Goal: Information Seeking & Learning: Check status

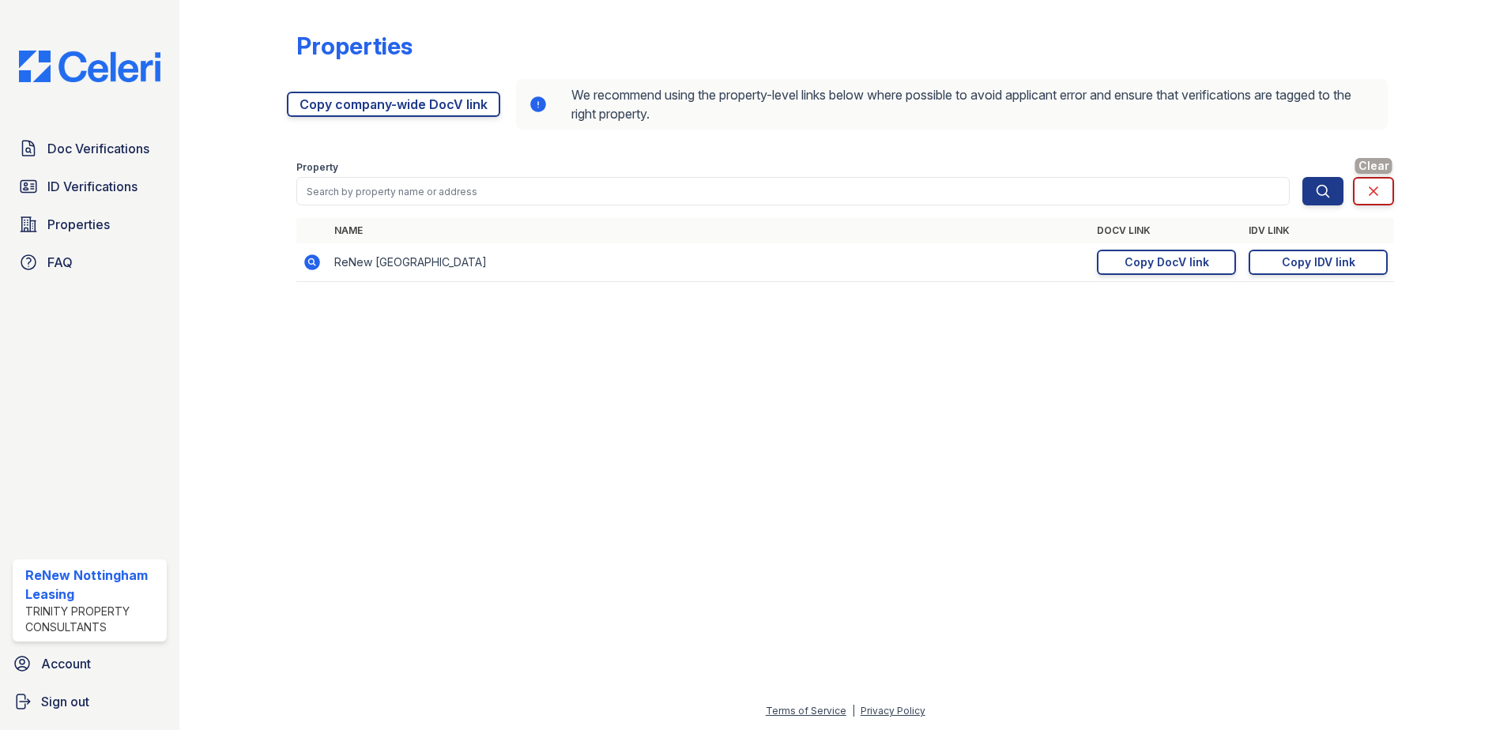
click at [1358, 182] on link "Clear" at bounding box center [1373, 191] width 41 height 28
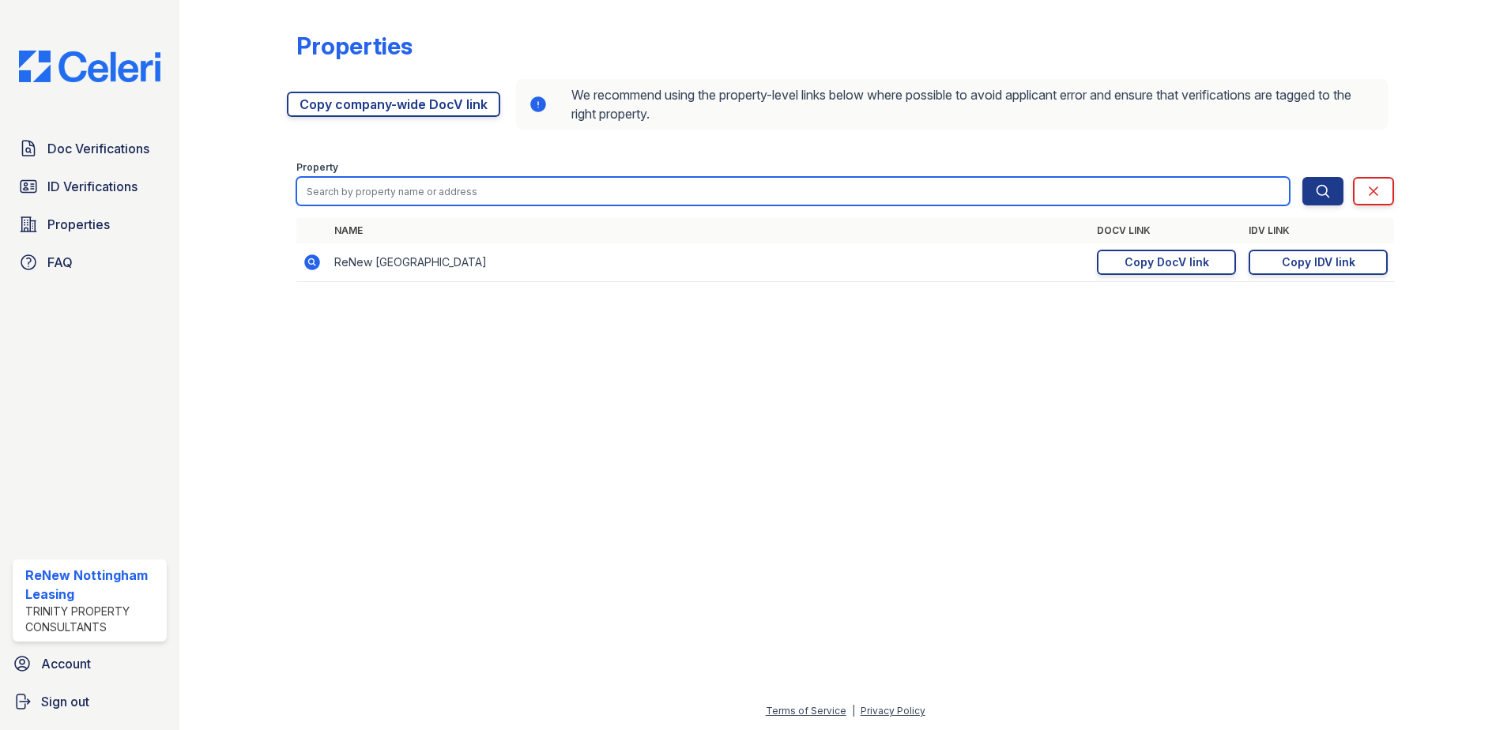
click at [521, 188] on input "search" at bounding box center [792, 191] width 993 height 28
type input "ashely"
click at [1302, 177] on button "Search" at bounding box center [1322, 191] width 41 height 28
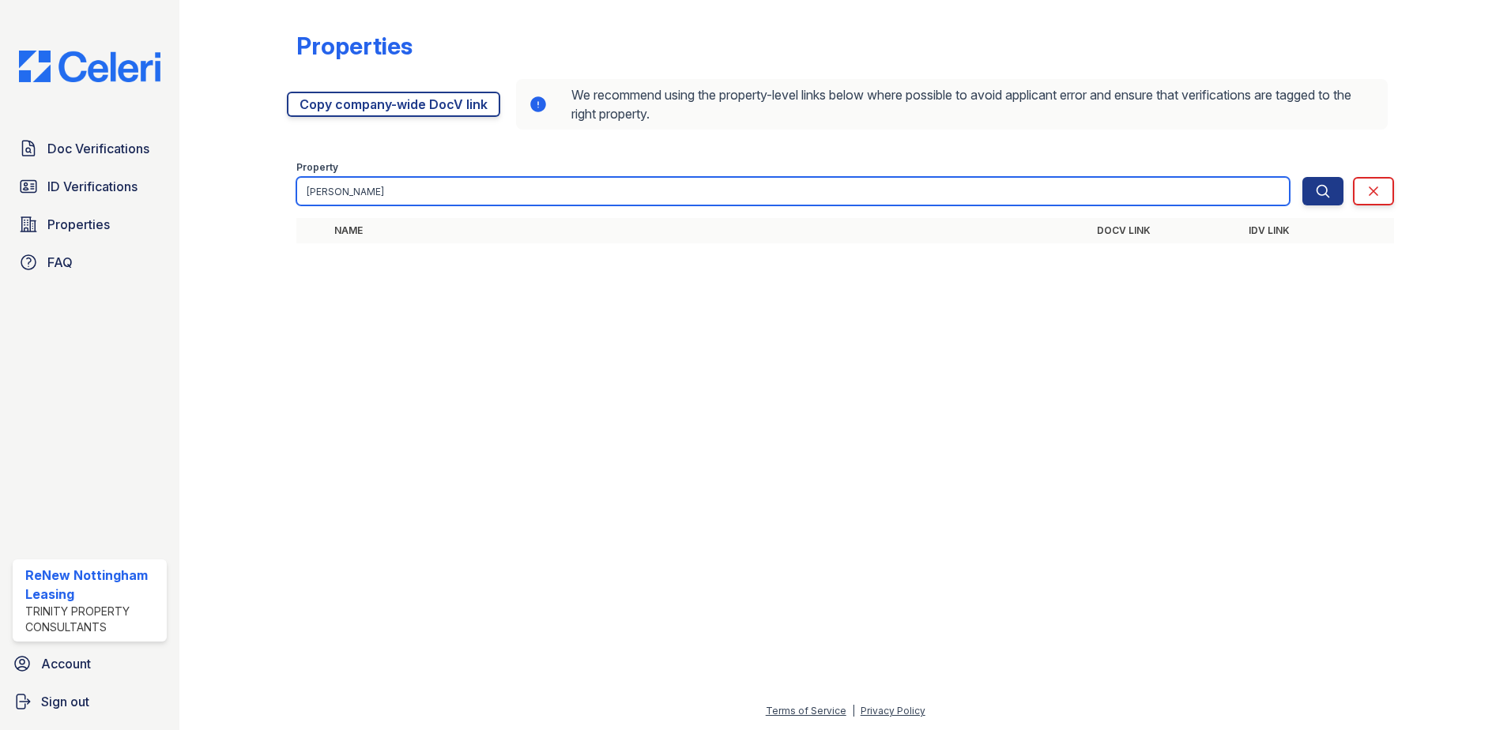
drag, startPoint x: 521, startPoint y: 188, endPoint x: 499, endPoint y: 188, distance: 22.1
click at [499, 188] on input "ashely" at bounding box center [792, 191] width 993 height 28
drag, startPoint x: 492, startPoint y: 188, endPoint x: 250, endPoint y: 192, distance: 242.6
click at [250, 192] on div "Properties https://app.getceleri.com/6e5c3bf3-2dc2-4e79-bfe5-feac4f70d48d/submi…" at bounding box center [845, 142] width 1281 height 284
type input "ashley"
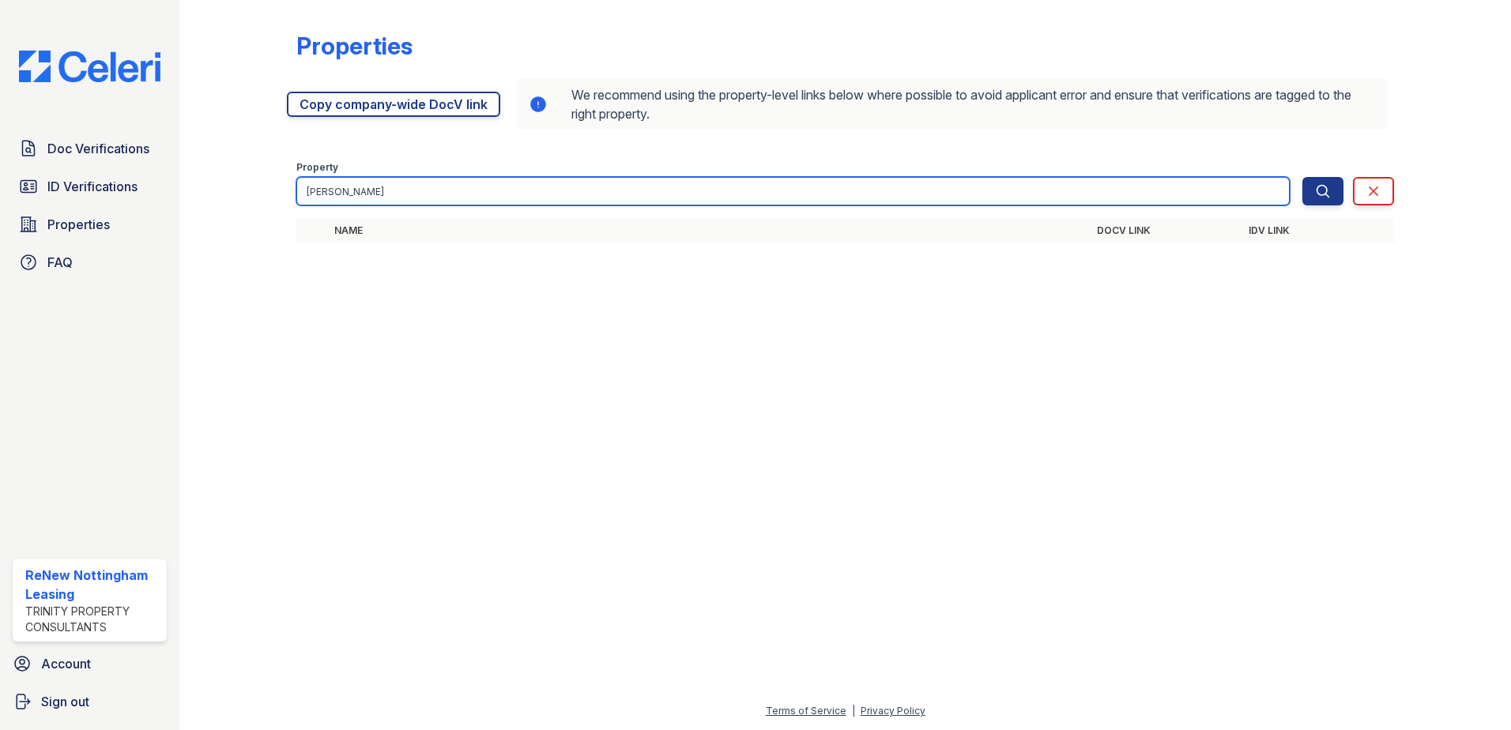
click at [1302, 177] on button "Search" at bounding box center [1322, 191] width 41 height 28
type input "ashley crowell"
click at [1302, 177] on button "Search" at bounding box center [1322, 191] width 41 height 28
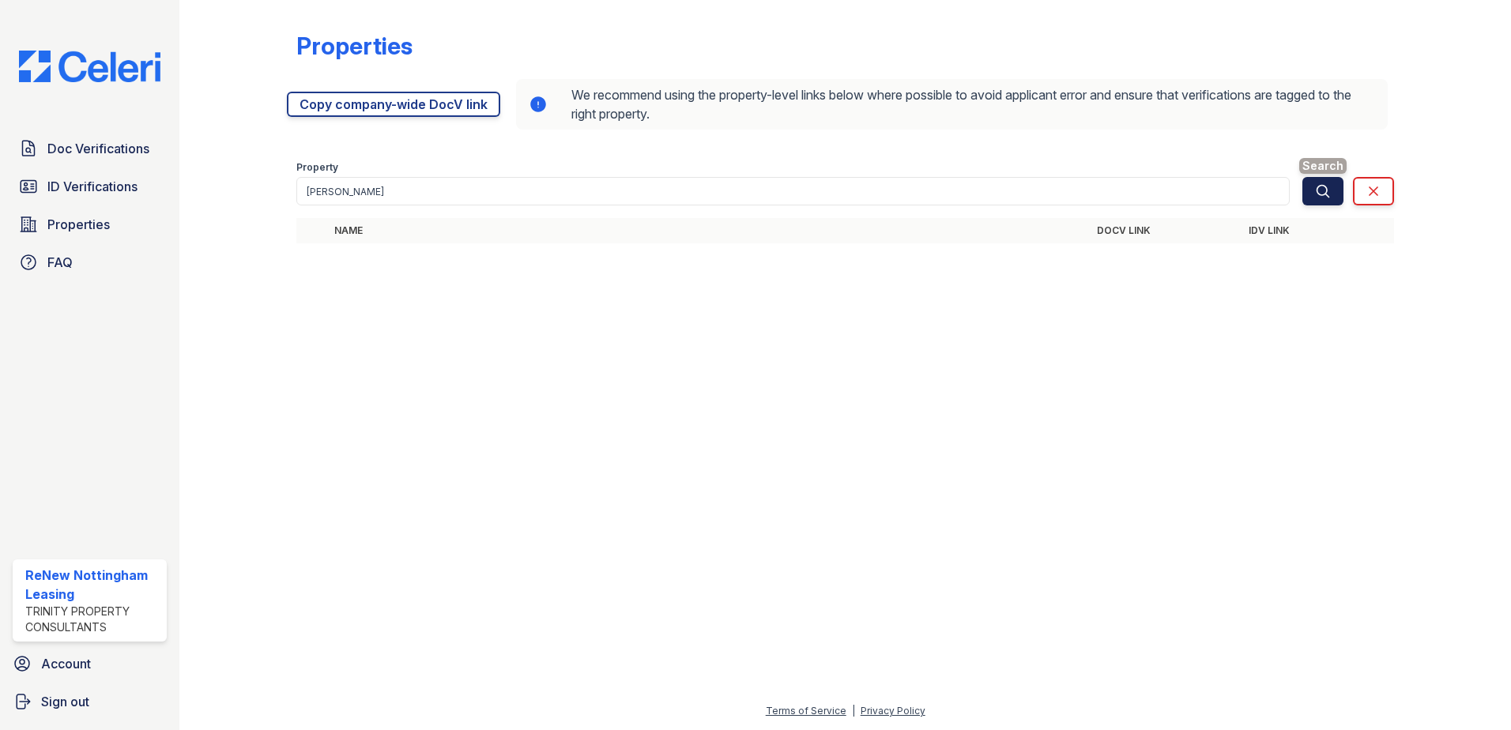
click at [1323, 177] on button "Search" at bounding box center [1322, 191] width 41 height 28
click at [93, 130] on div "Doc Verifications ID Verifications Properties FAQ ReNew Nottingham Leasing Trin…" at bounding box center [89, 365] width 179 height 730
click at [92, 139] on span "Doc Verifications" at bounding box center [98, 148] width 102 height 19
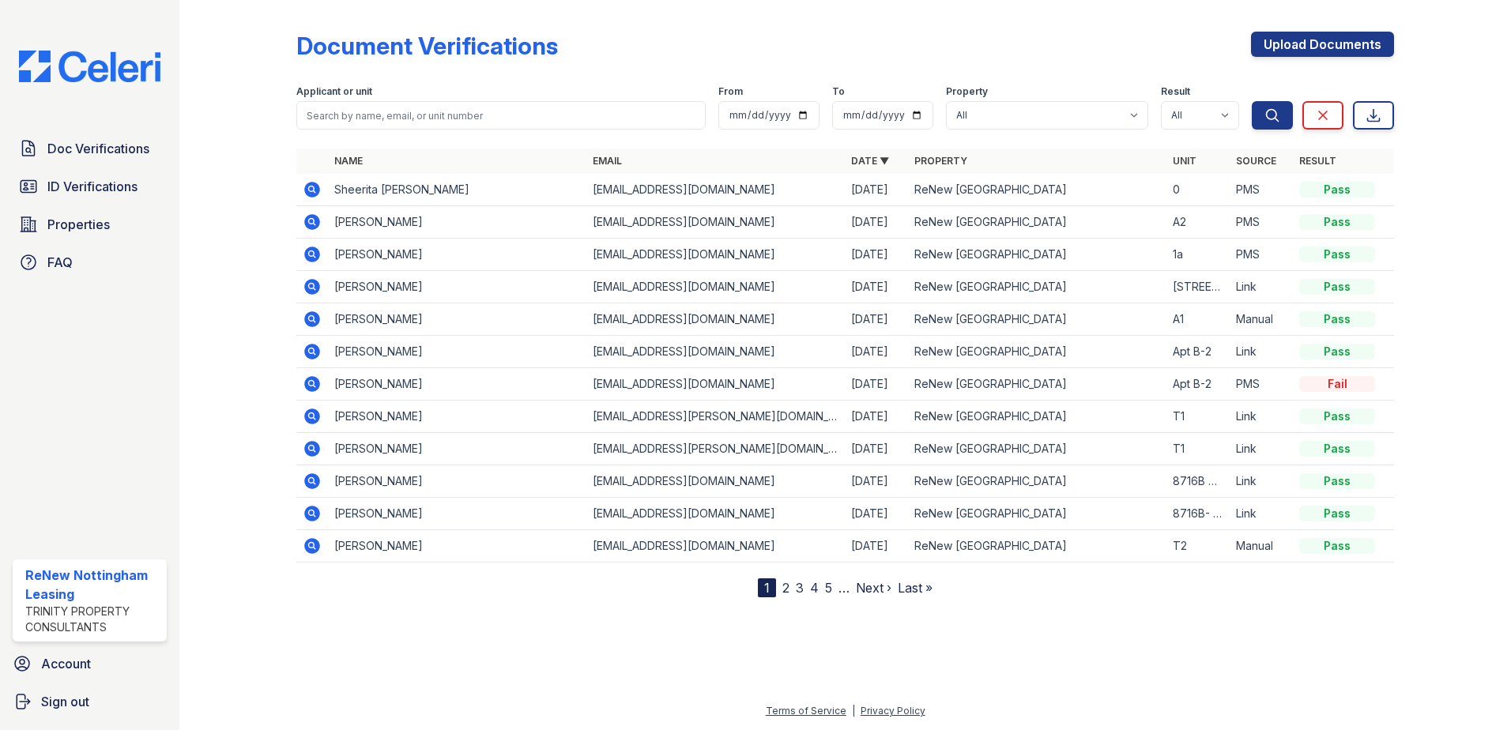
click at [316, 222] on icon at bounding box center [312, 222] width 16 height 16
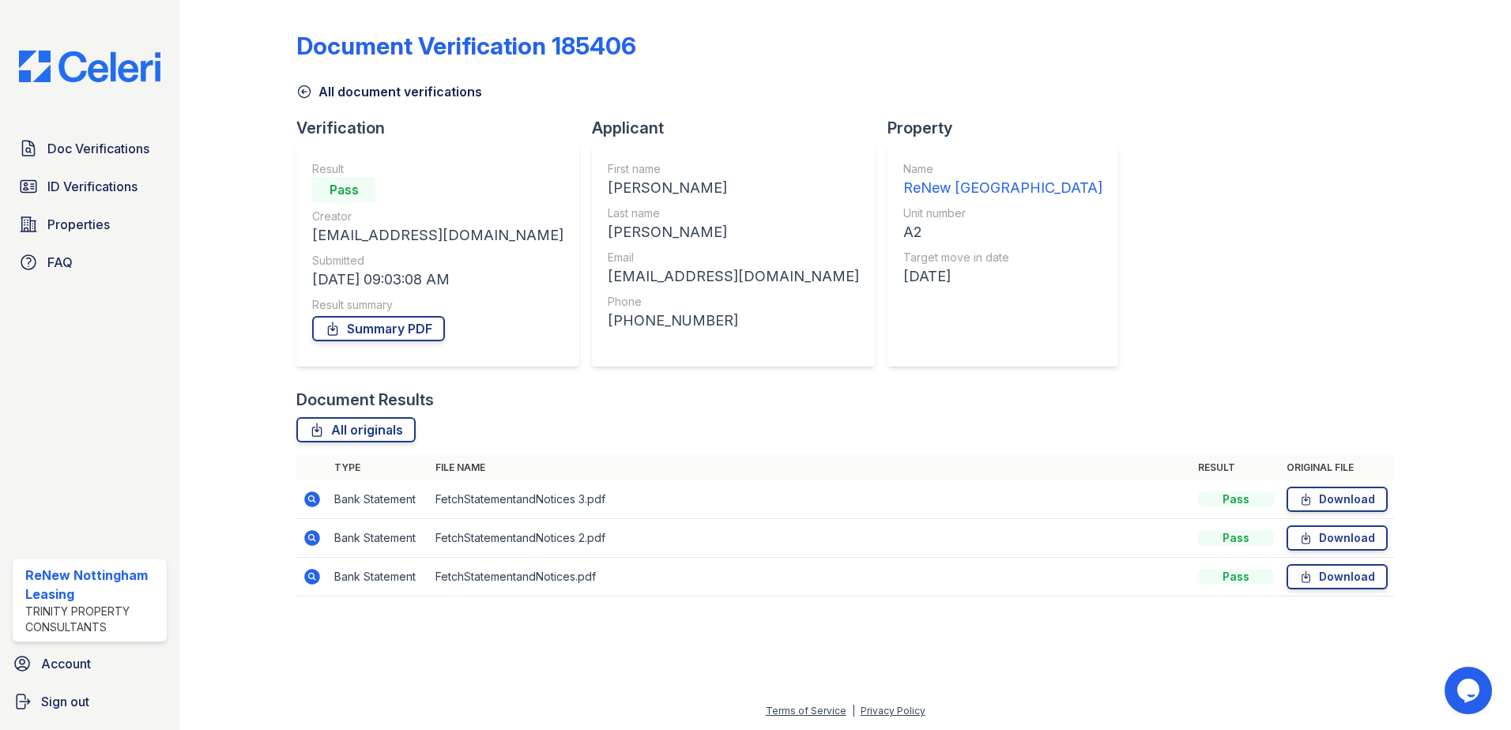
click at [296, 96] on icon at bounding box center [304, 92] width 16 height 16
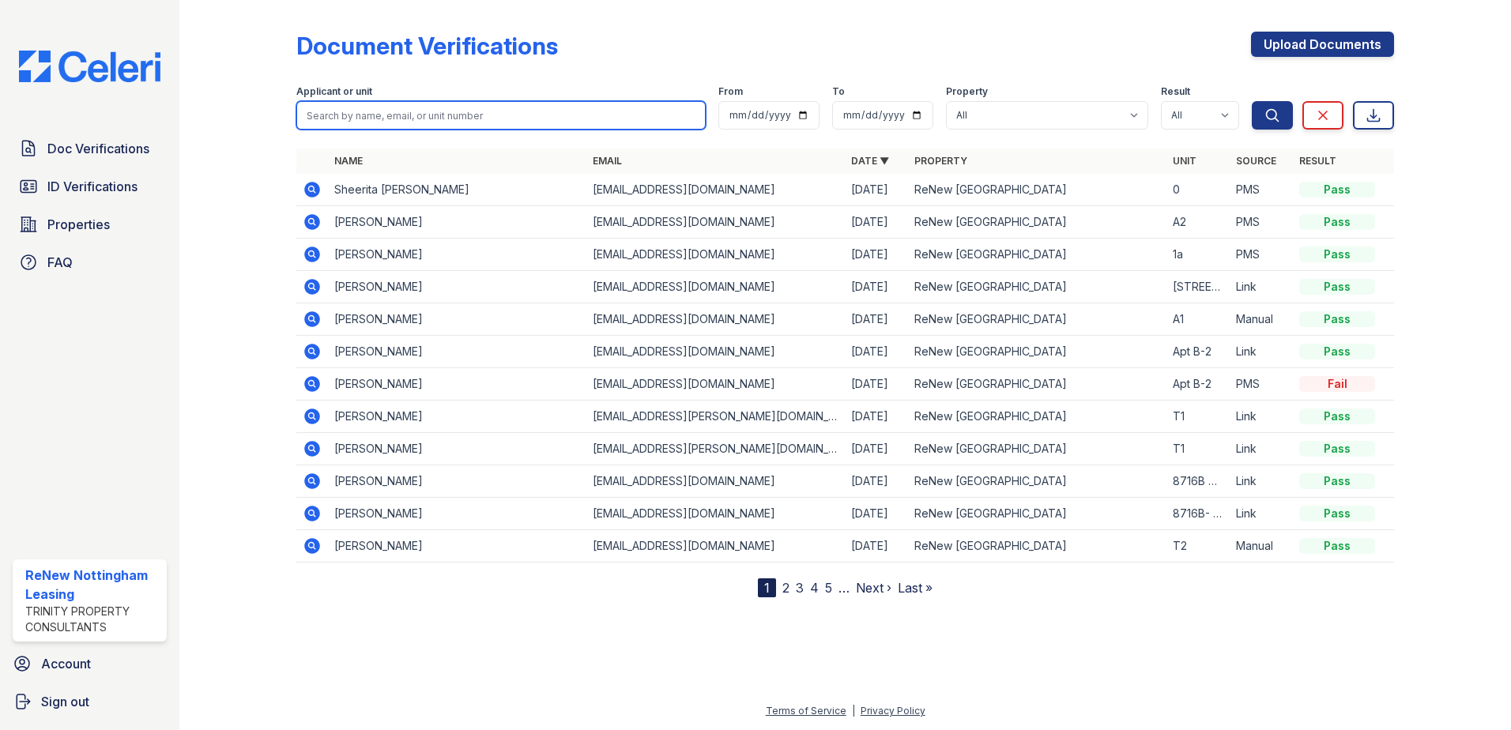
click at [382, 129] on input "search" at bounding box center [500, 115] width 409 height 28
type input "ashley crowell"
click at [1252, 101] on button "Search" at bounding box center [1272, 115] width 41 height 28
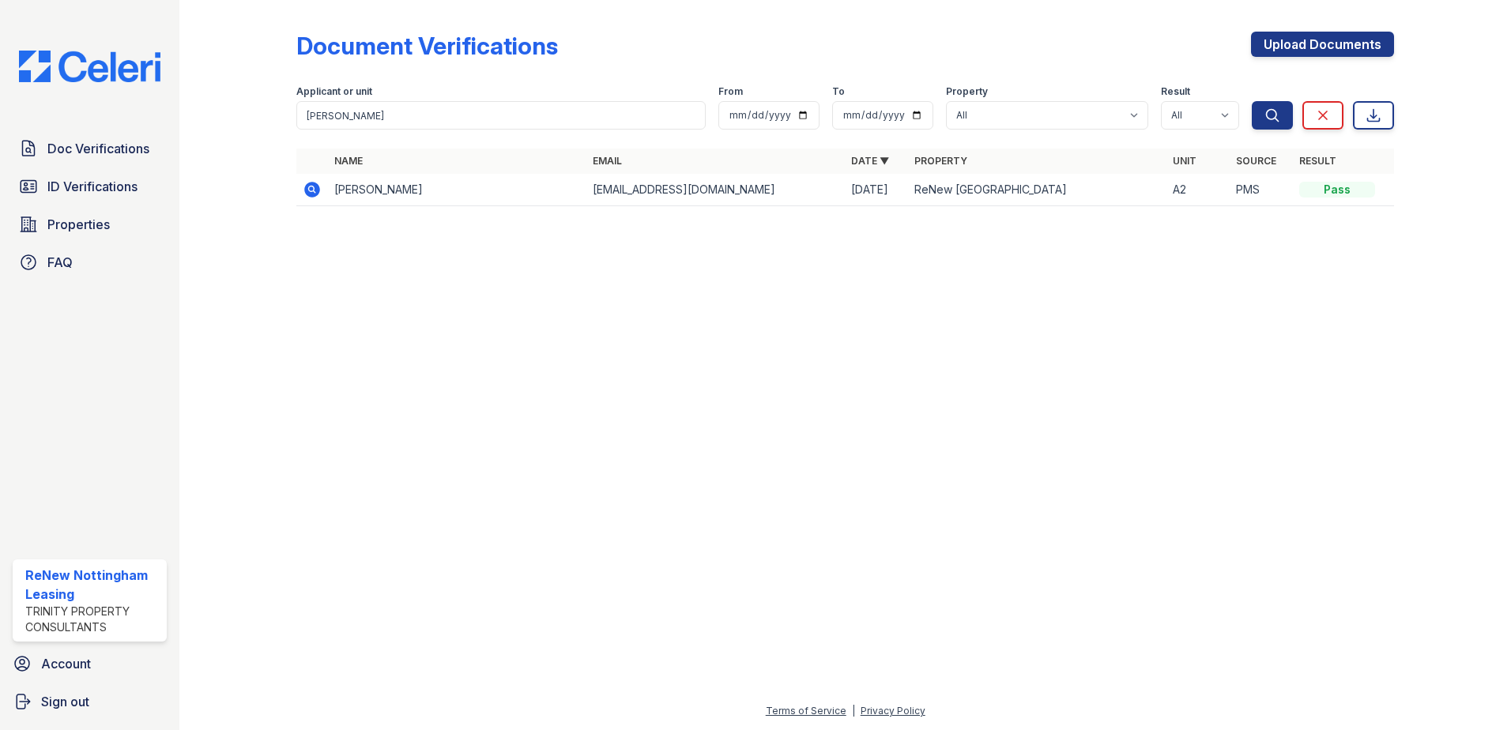
click at [307, 191] on icon at bounding box center [312, 190] width 16 height 16
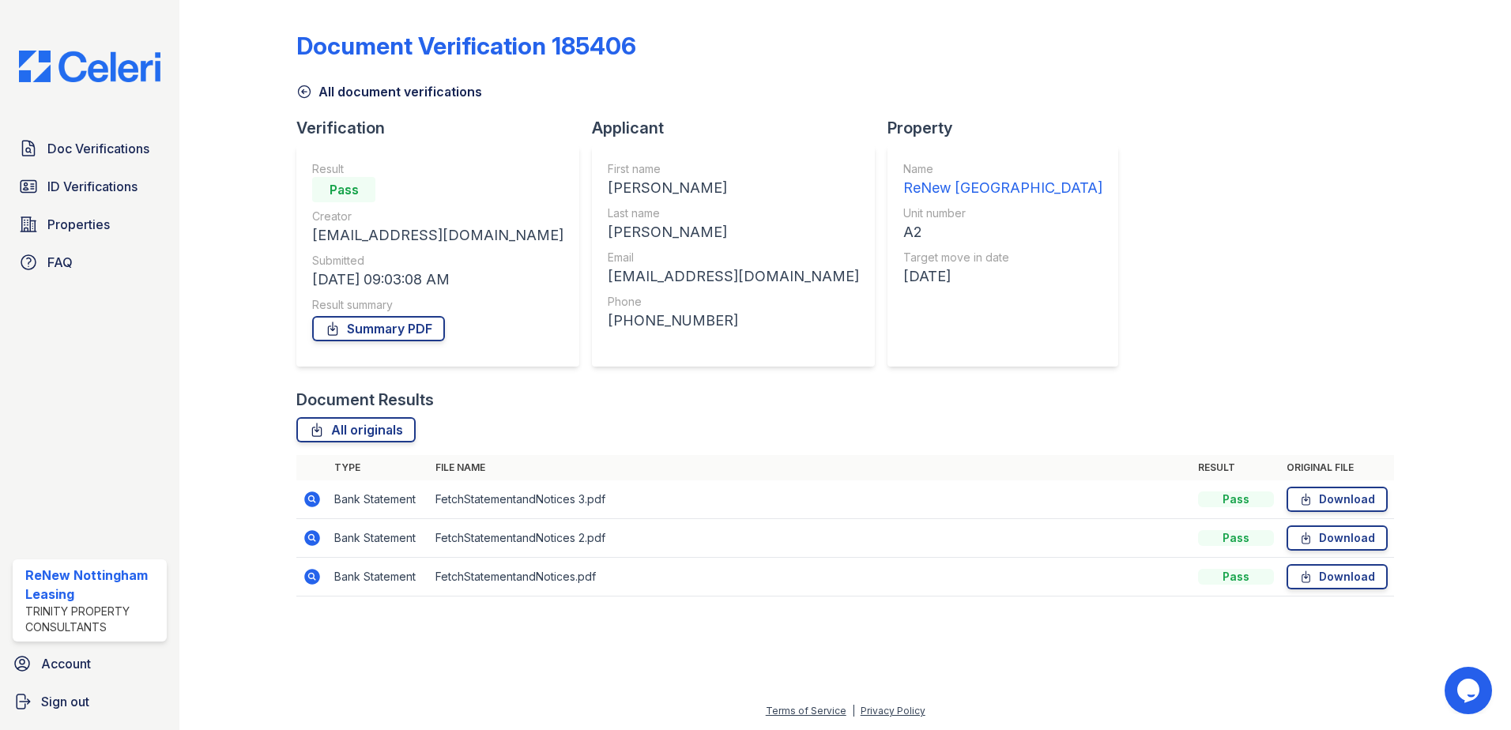
click at [317, 495] on icon at bounding box center [312, 500] width 16 height 16
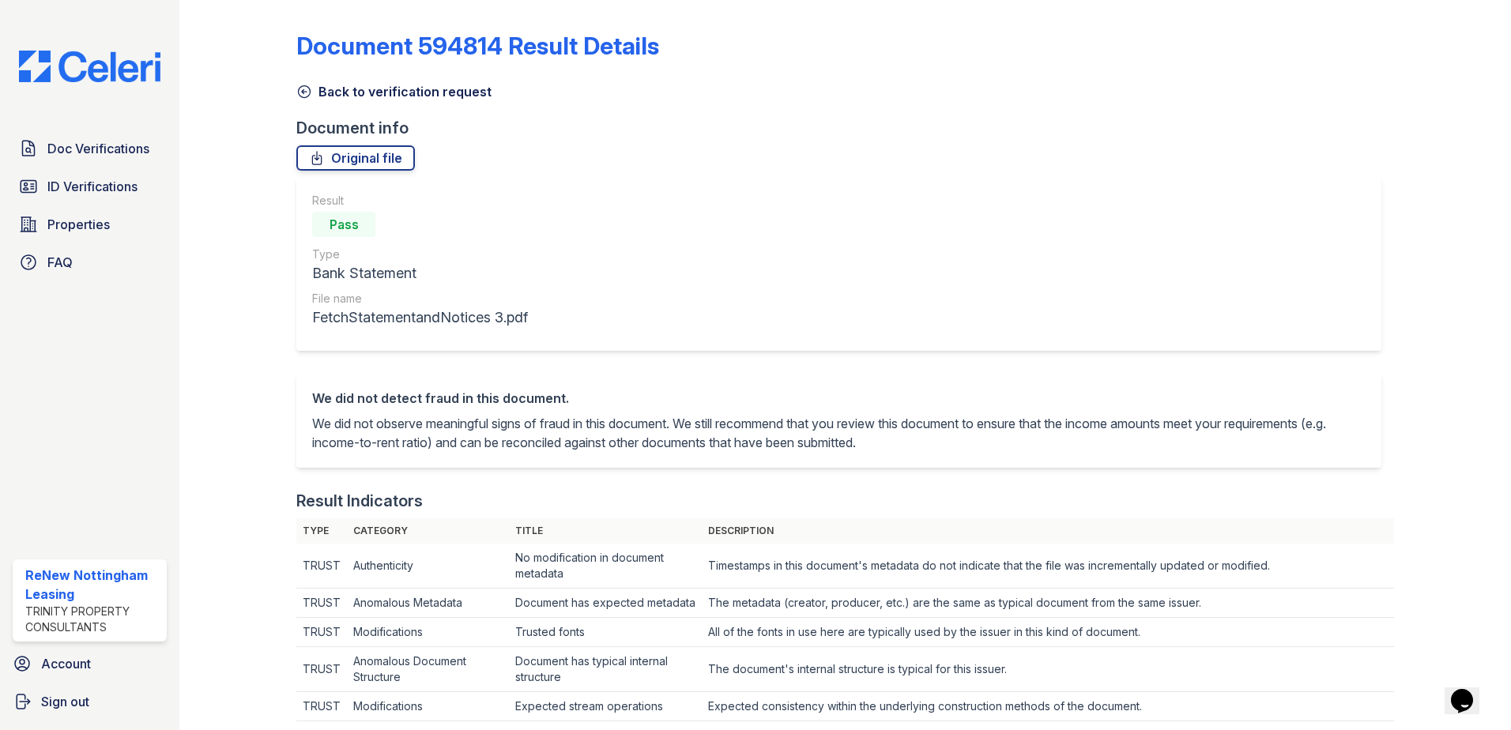
click at [307, 86] on icon at bounding box center [304, 92] width 16 height 16
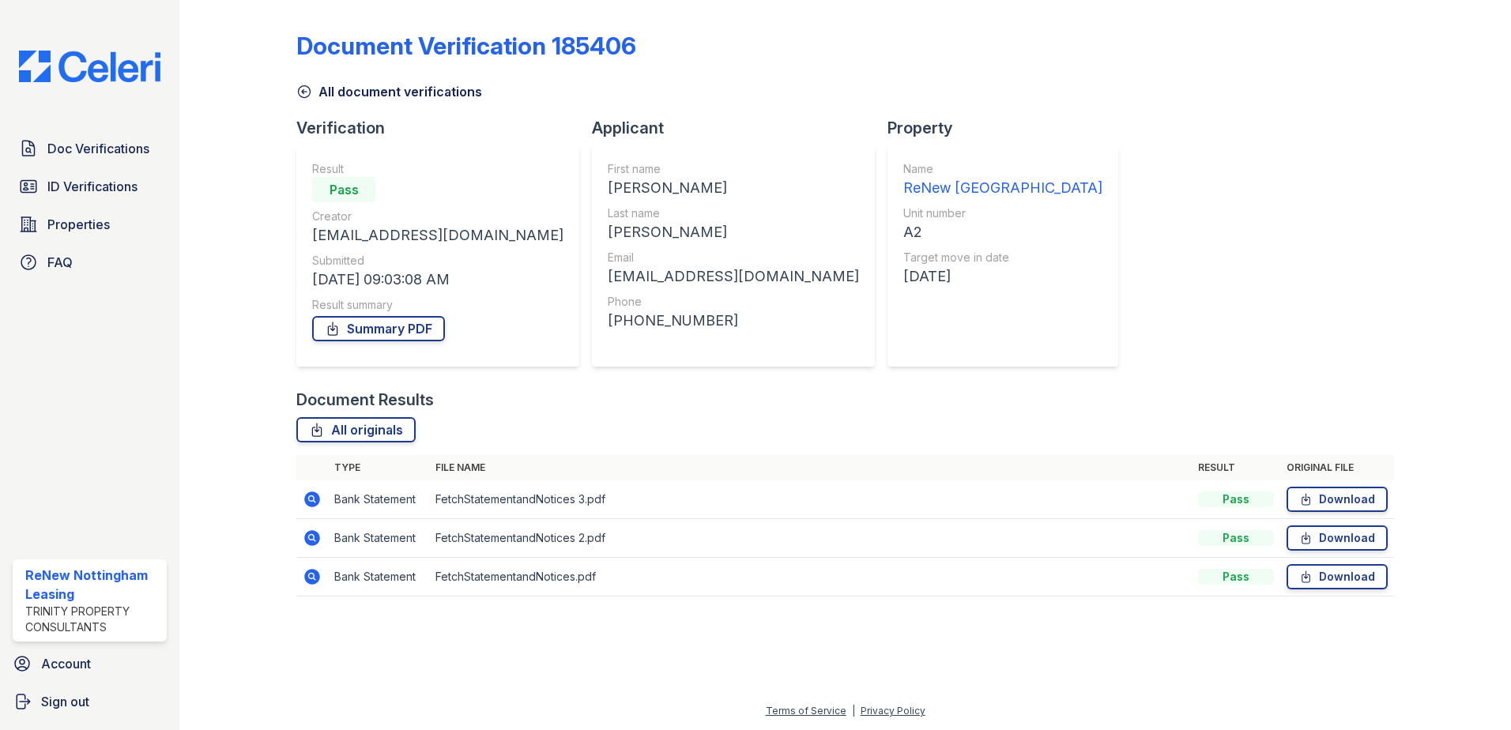
click at [314, 543] on icon at bounding box center [312, 538] width 16 height 16
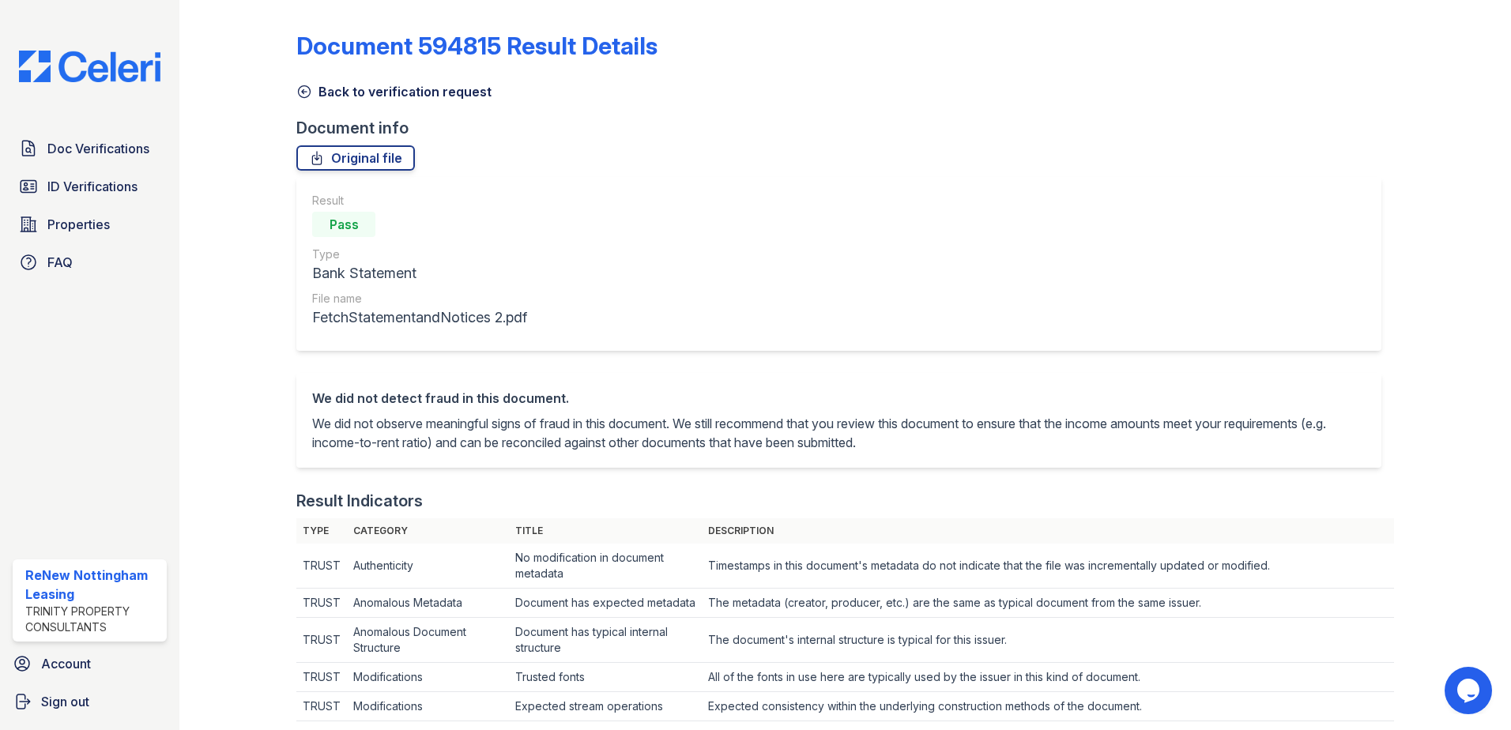
click at [306, 92] on icon at bounding box center [304, 92] width 16 height 16
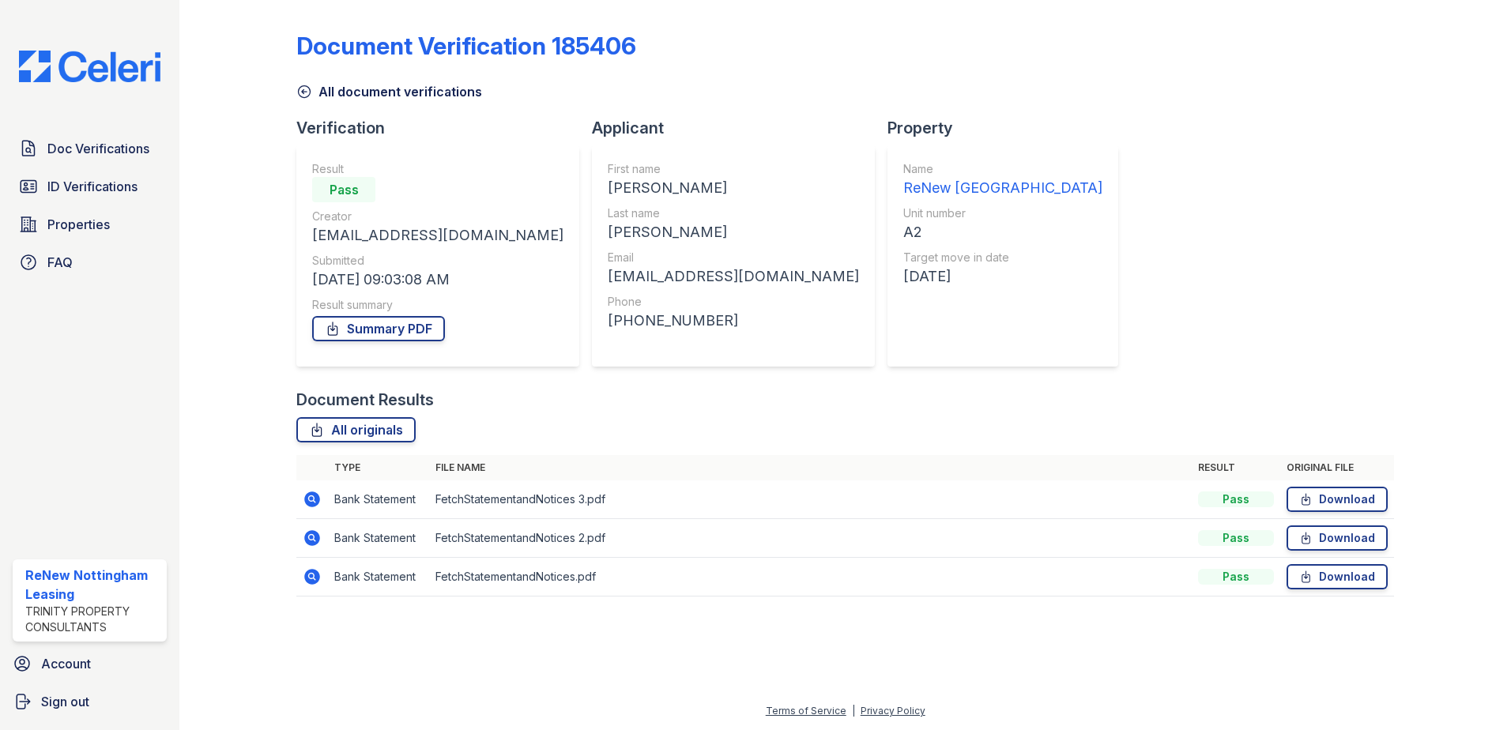
click at [319, 582] on icon at bounding box center [312, 576] width 19 height 19
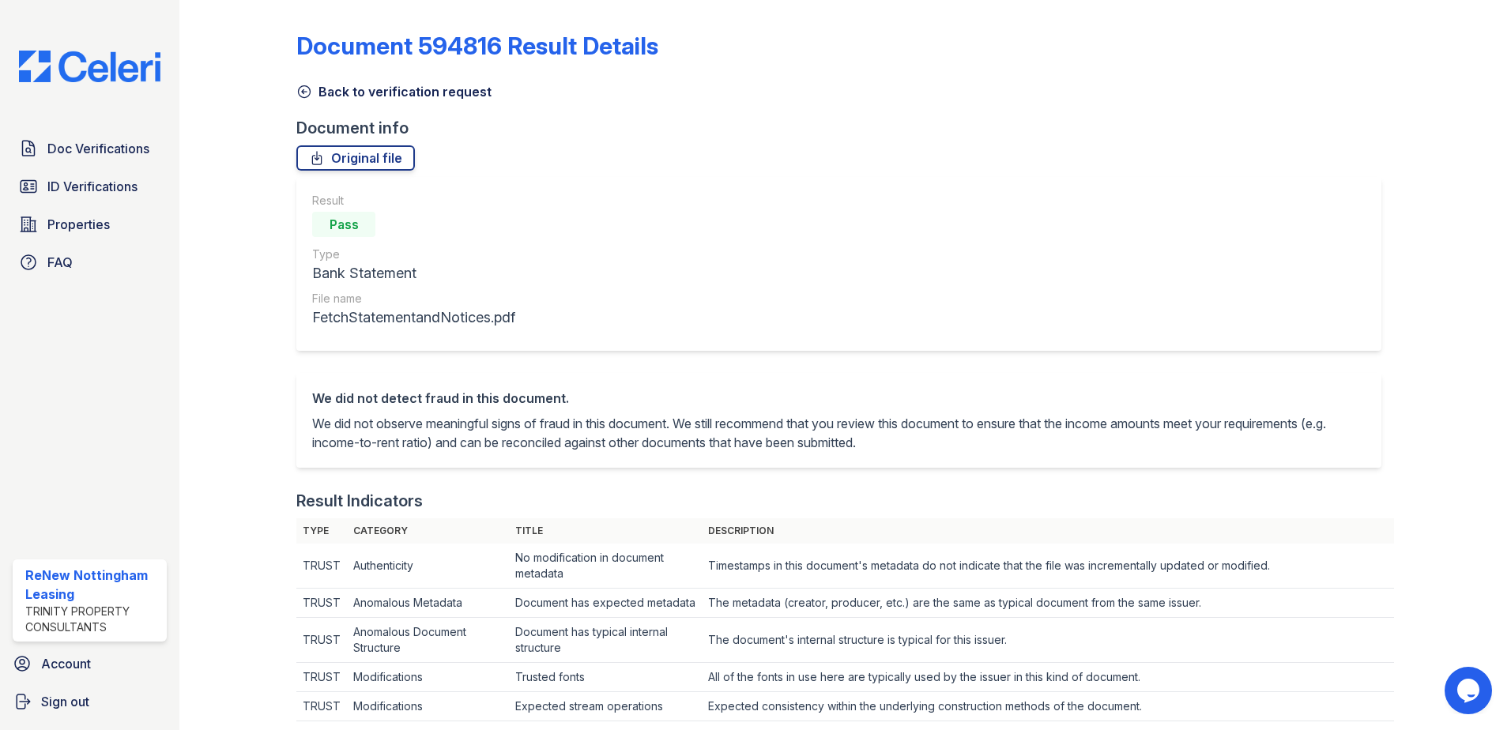
click at [304, 89] on icon at bounding box center [304, 92] width 16 height 16
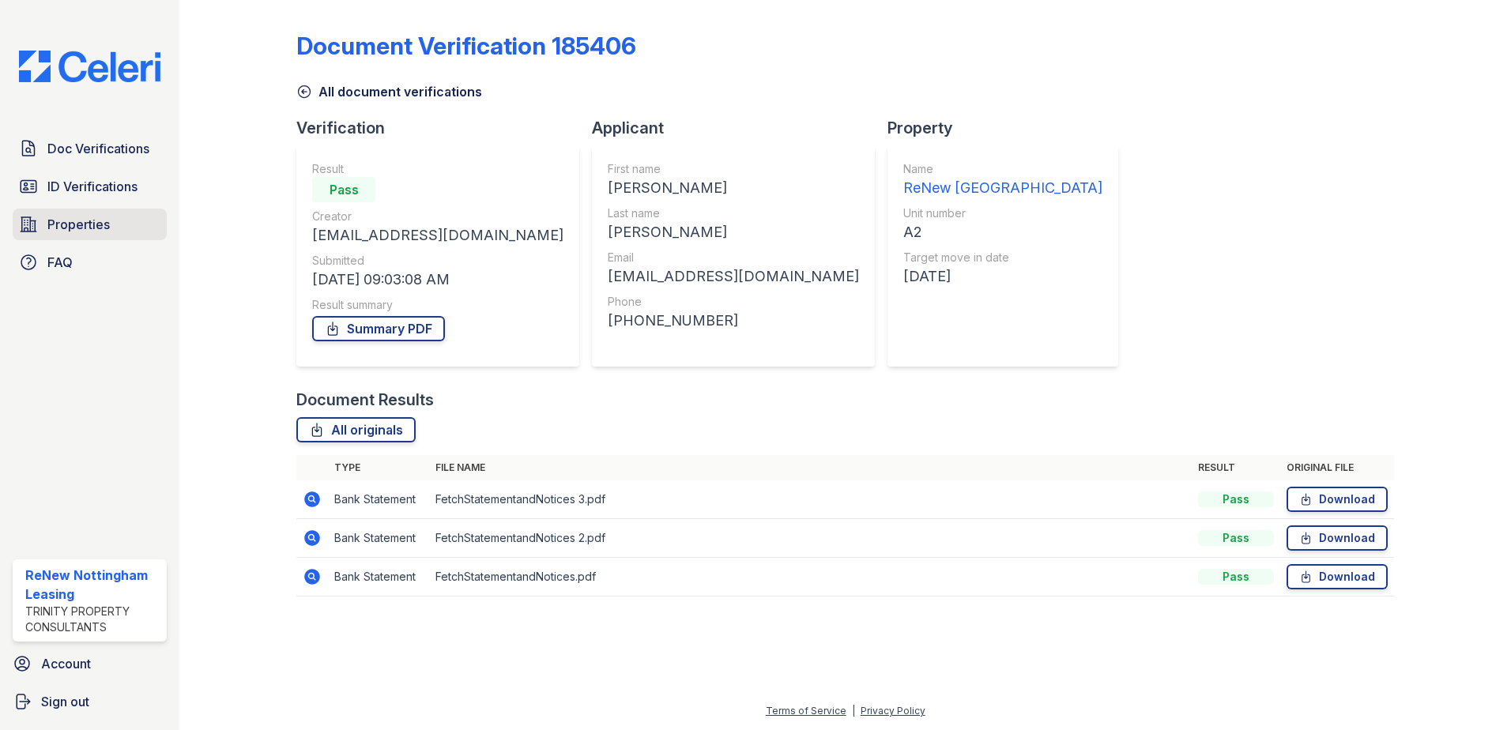
click at [75, 217] on span "Properties" at bounding box center [78, 224] width 62 height 19
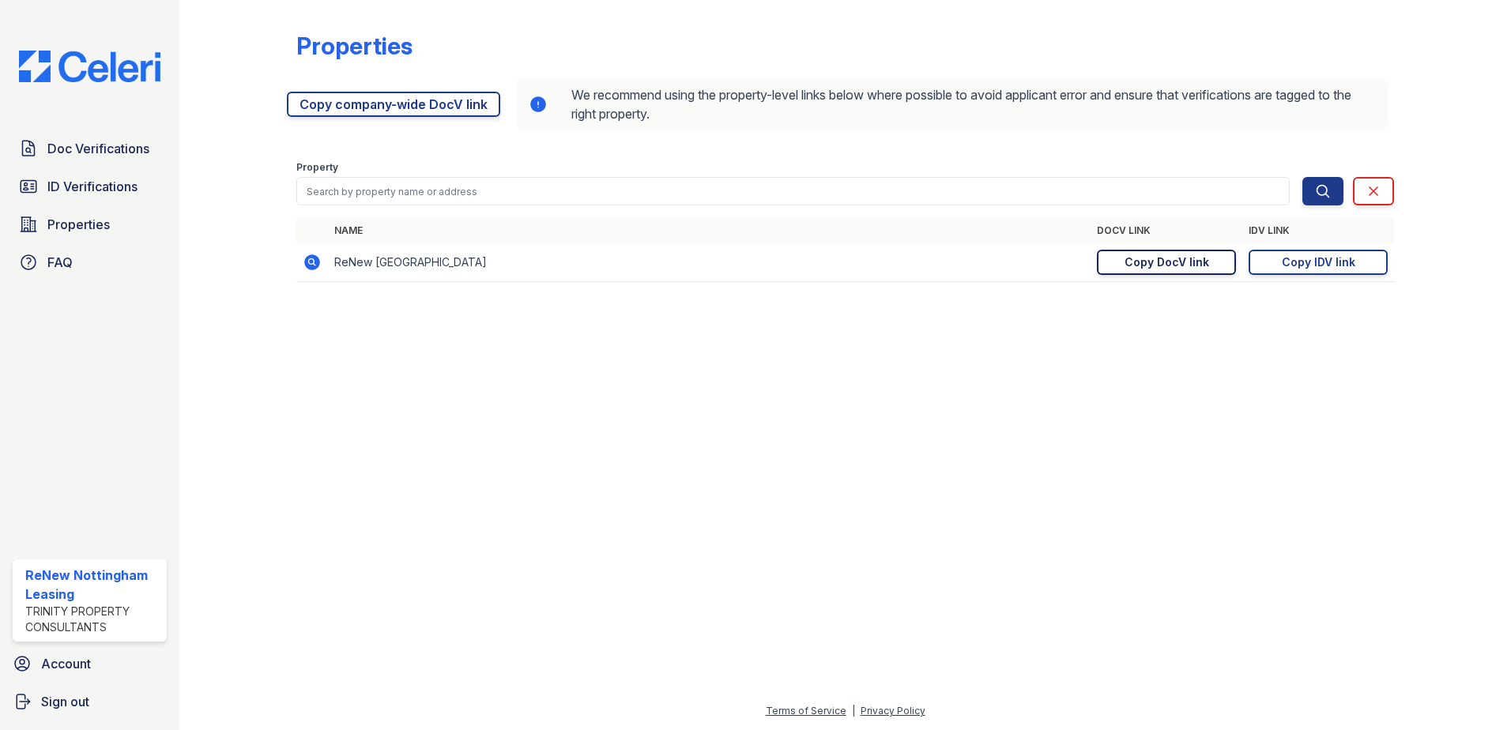
click at [1196, 260] on div "Copy DocV link" at bounding box center [1167, 262] width 85 height 16
click at [126, 133] on link "Doc Verifications" at bounding box center [90, 149] width 154 height 32
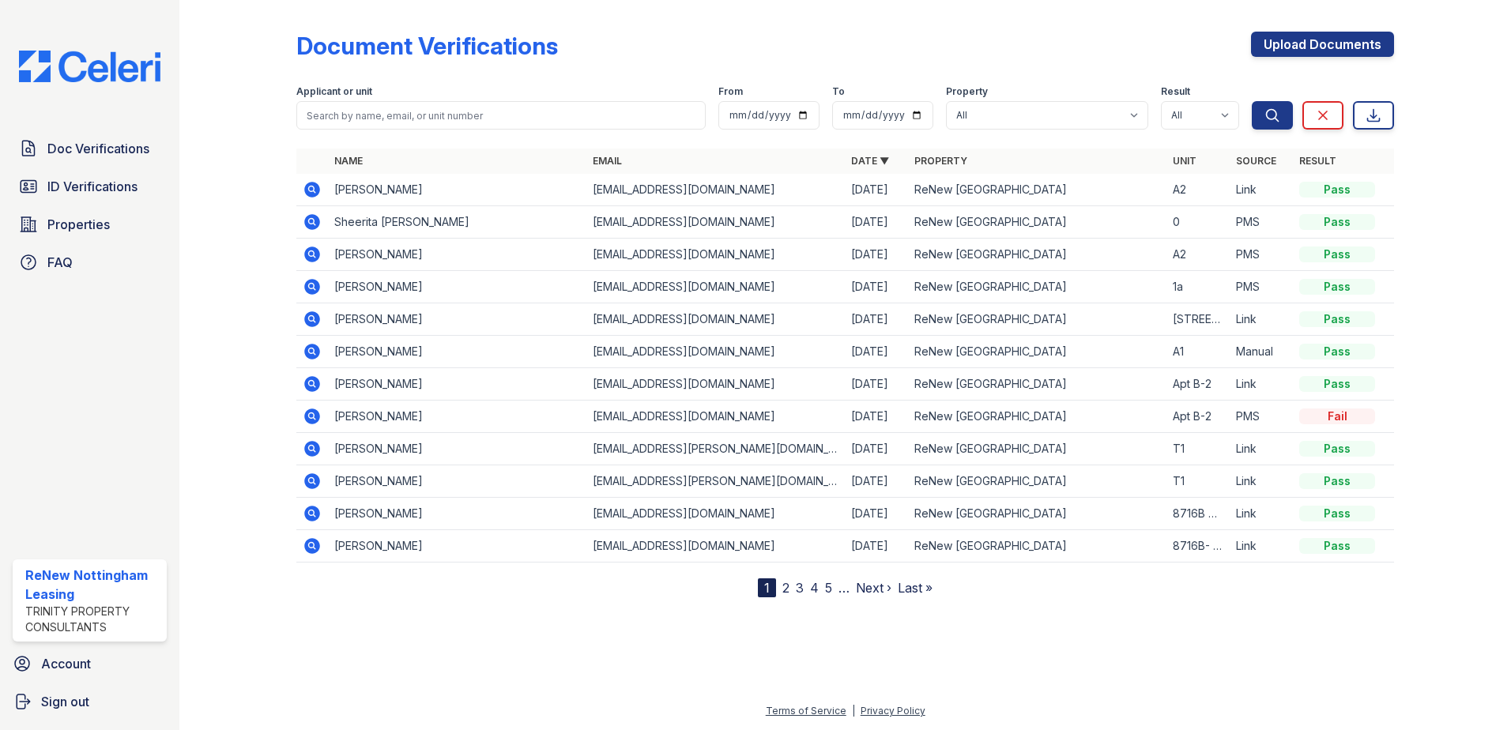
click at [307, 191] on icon at bounding box center [312, 190] width 16 height 16
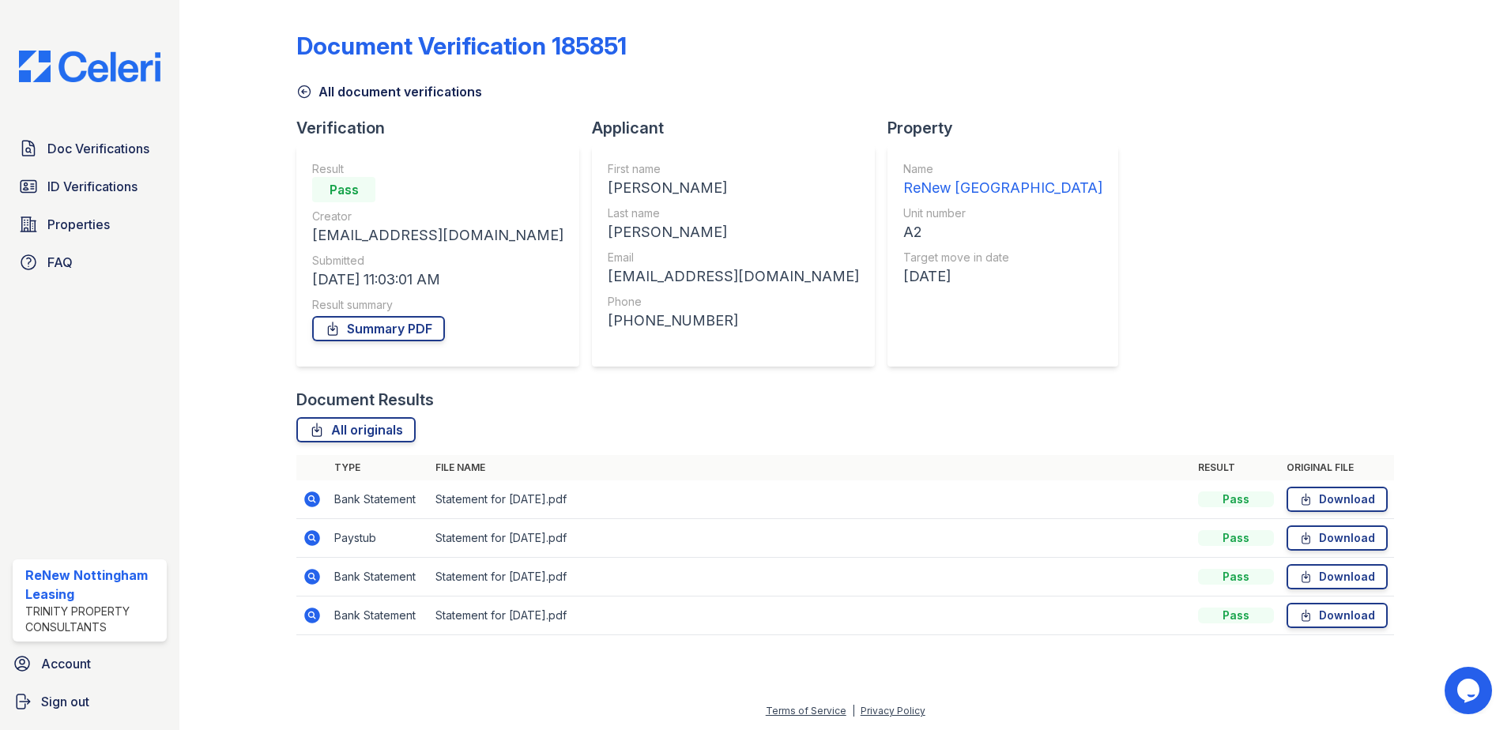
click at [318, 536] on icon at bounding box center [312, 538] width 16 height 16
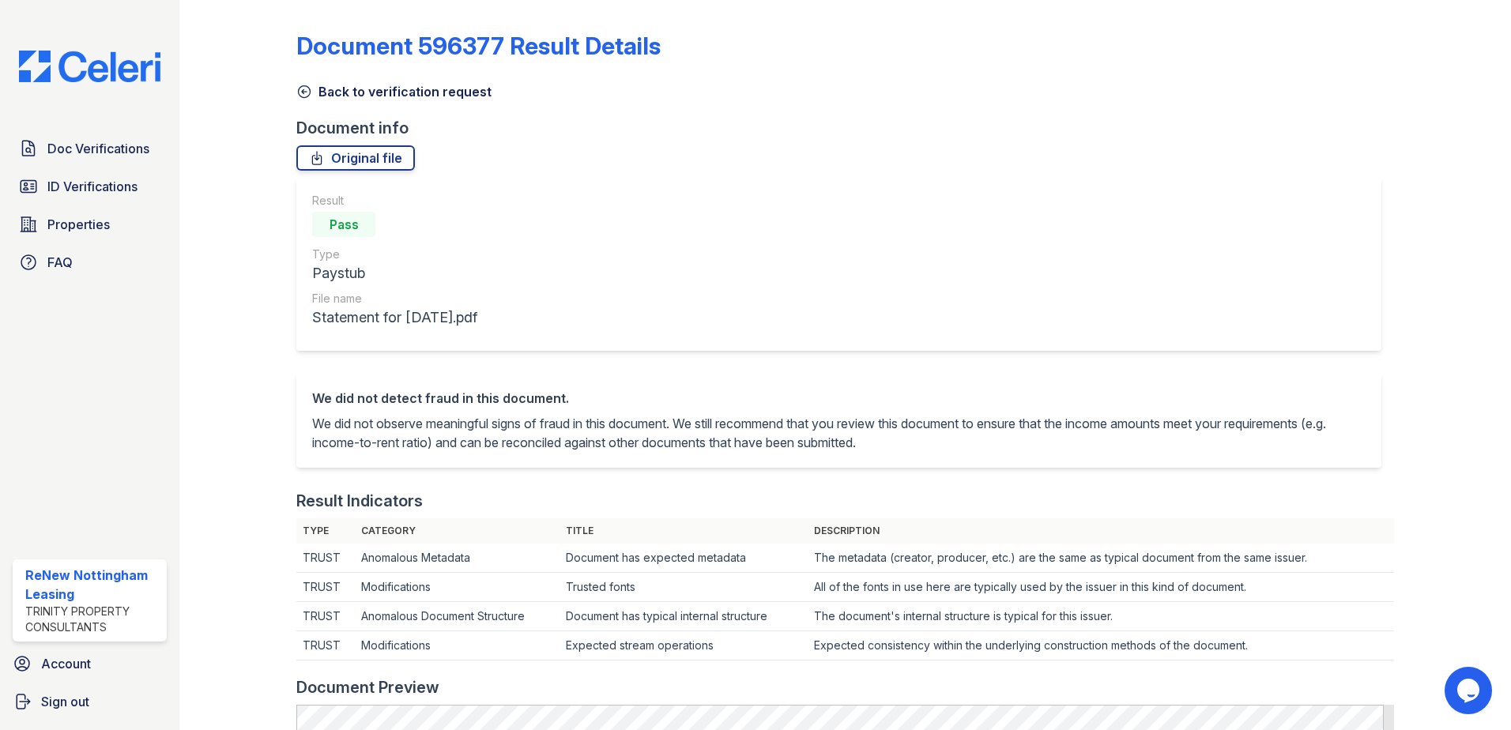
click at [307, 98] on icon at bounding box center [304, 92] width 16 height 16
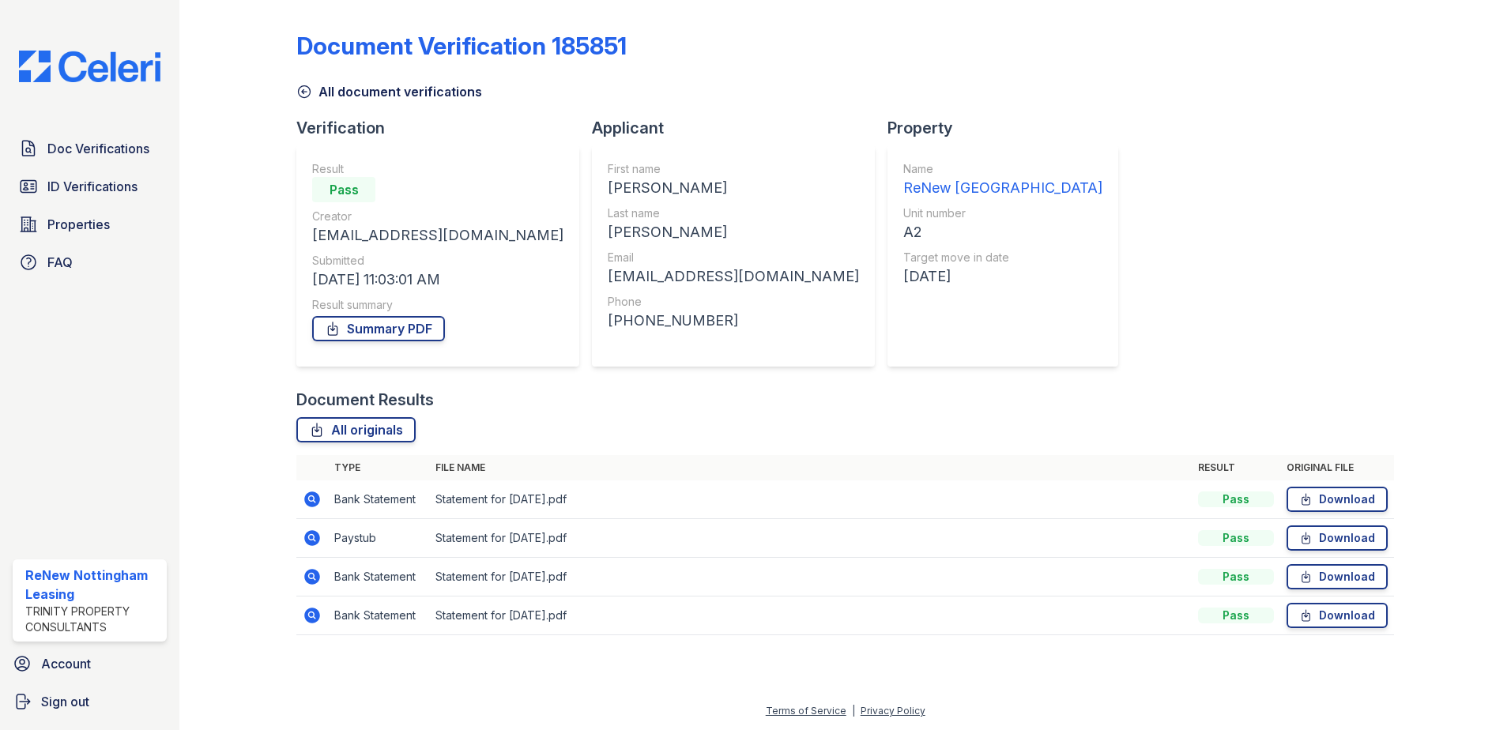
click at [315, 507] on icon at bounding box center [312, 500] width 16 height 16
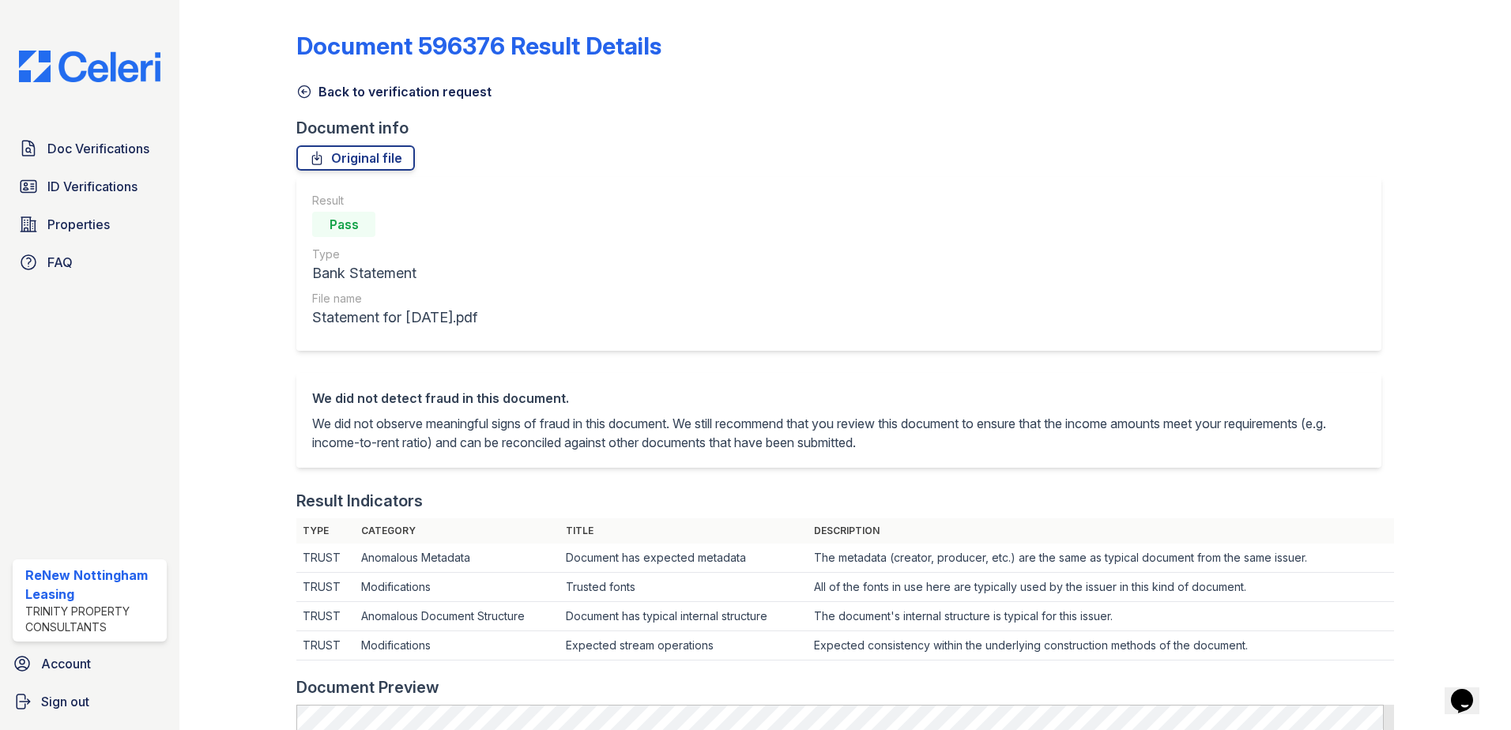
click at [307, 92] on icon at bounding box center [304, 92] width 16 height 16
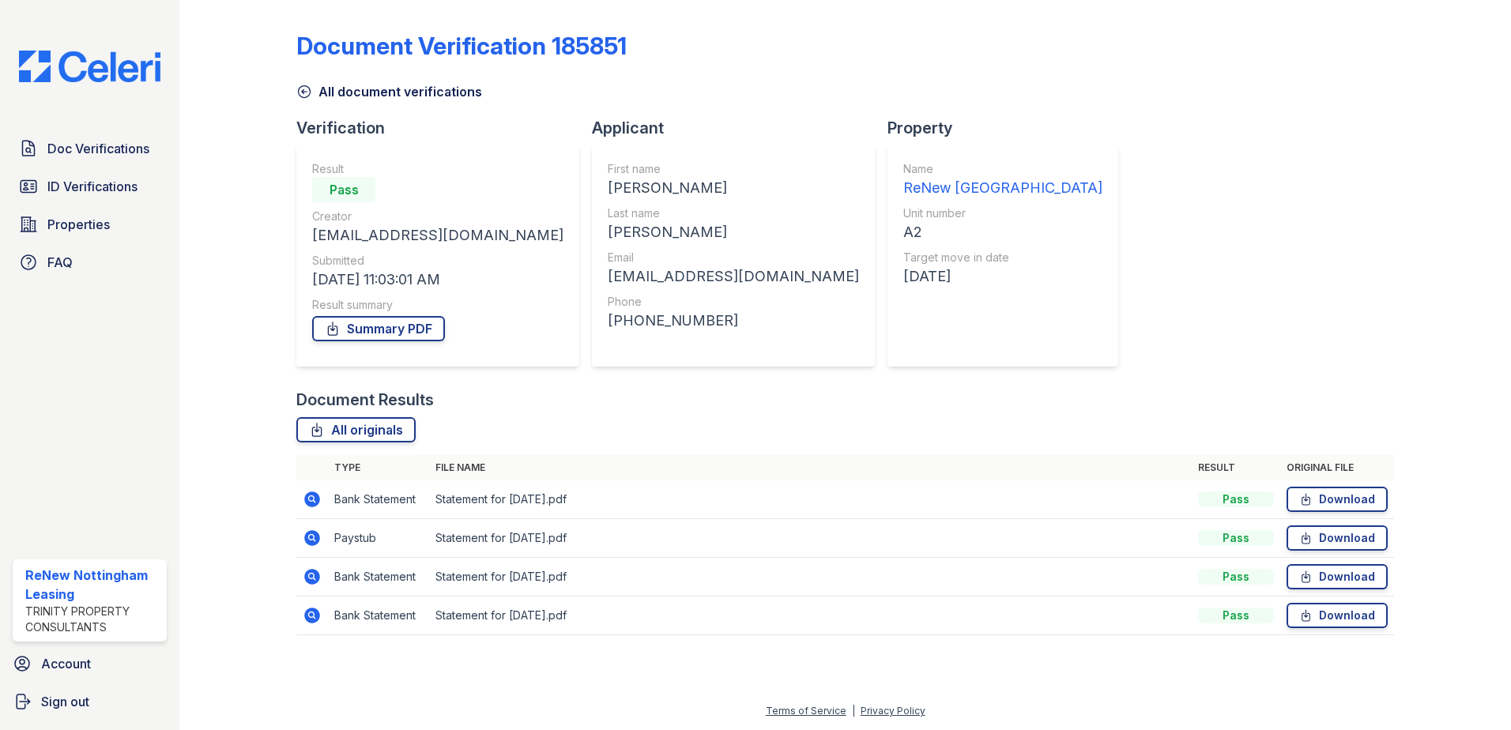
click at [312, 581] on icon at bounding box center [312, 577] width 16 height 16
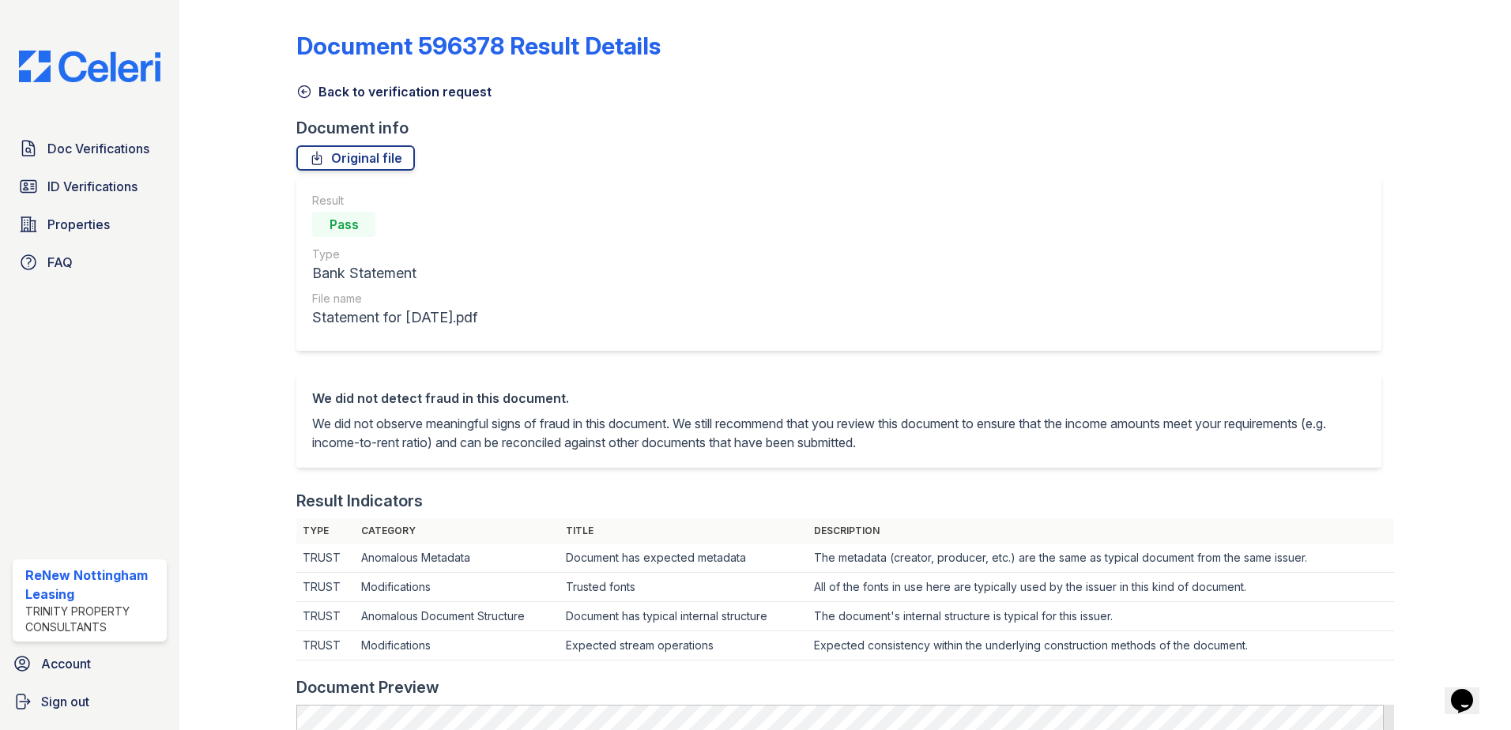
click at [307, 92] on icon at bounding box center [304, 92] width 16 height 16
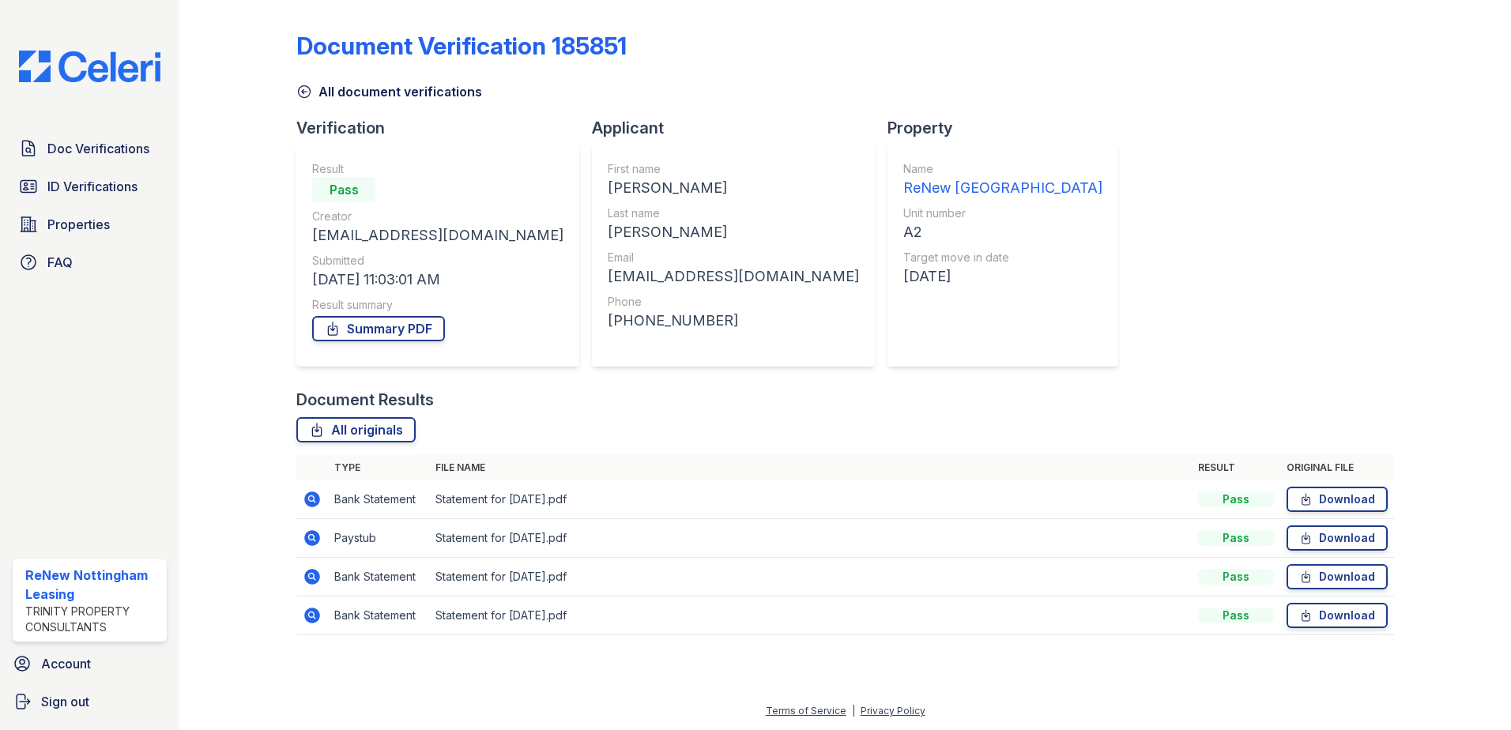
click at [307, 92] on icon at bounding box center [304, 92] width 16 height 16
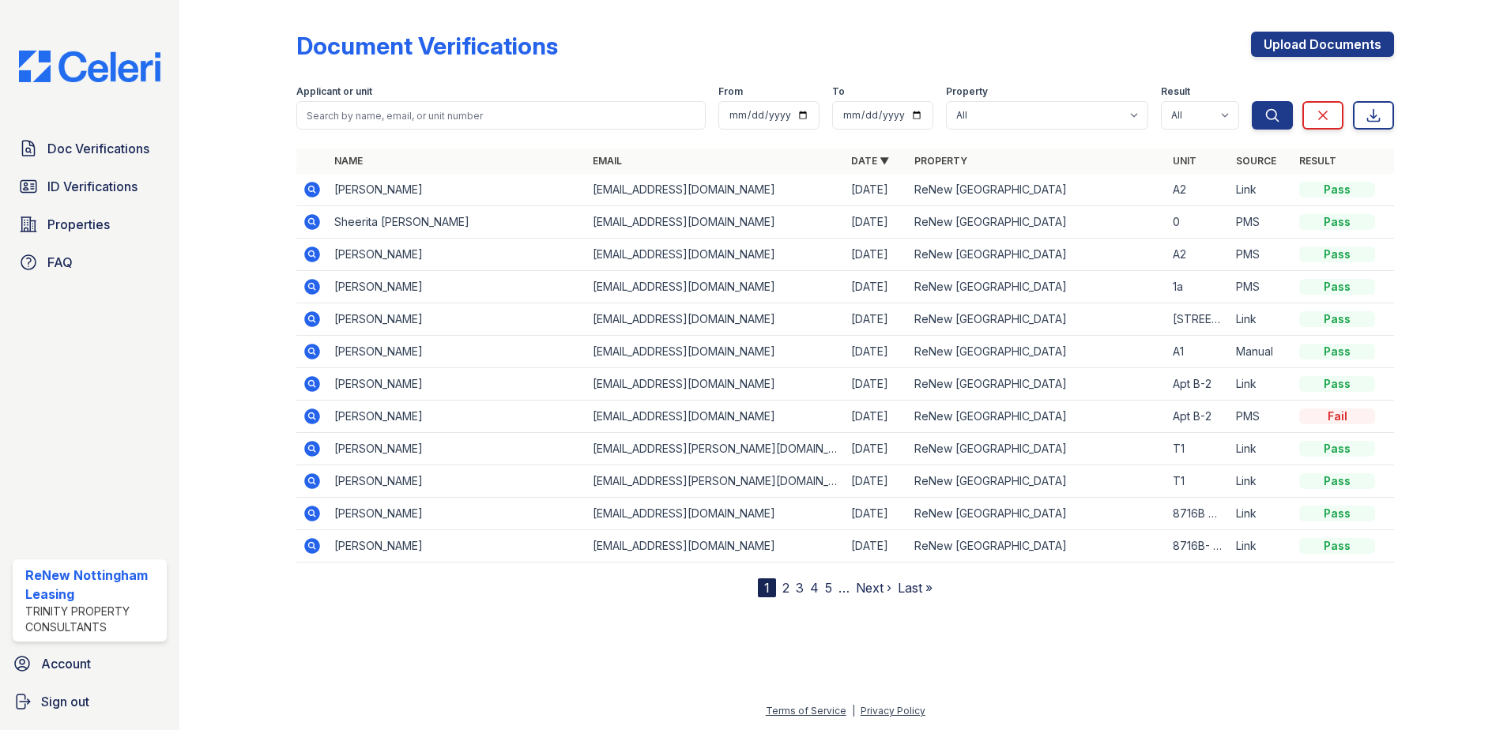
click at [317, 256] on icon at bounding box center [312, 255] width 16 height 16
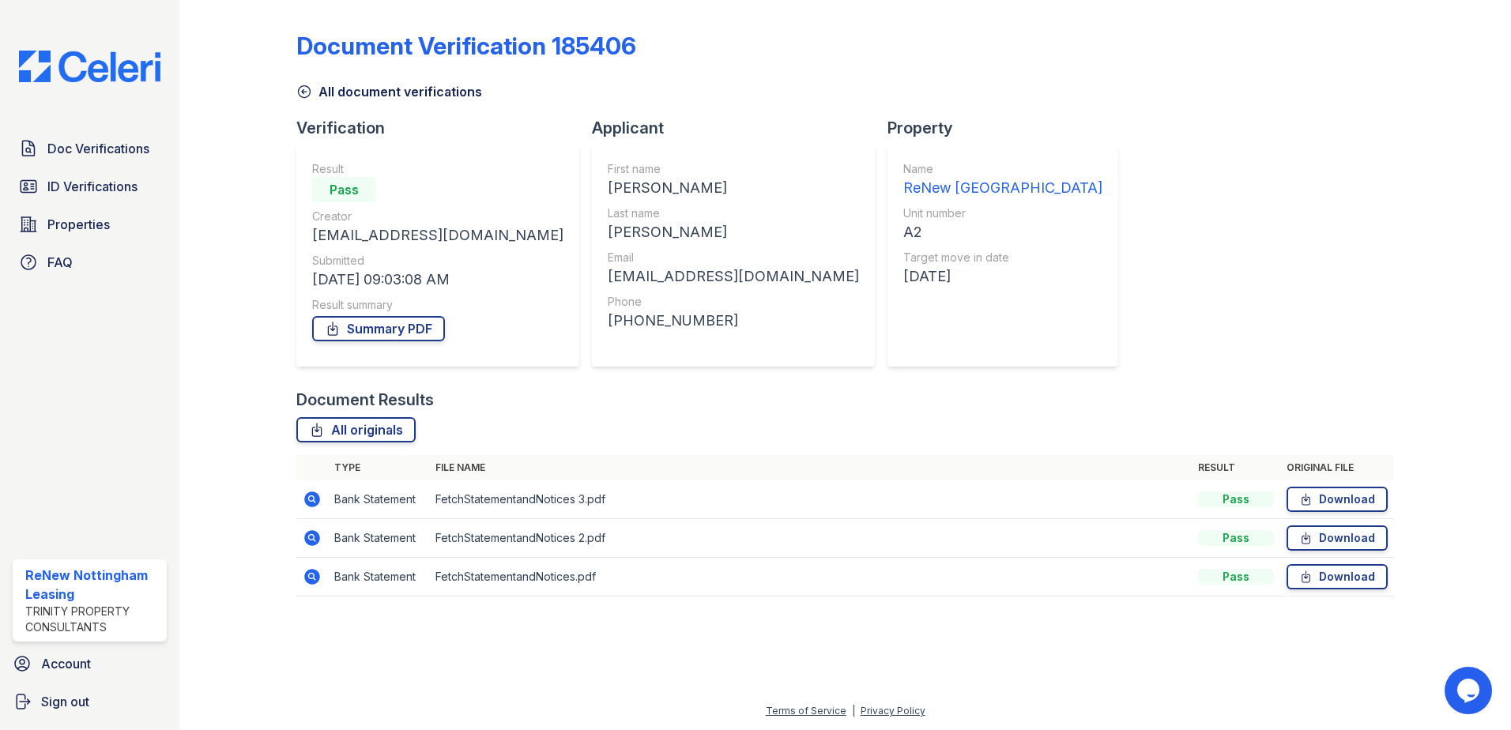
click at [307, 92] on icon at bounding box center [304, 92] width 16 height 16
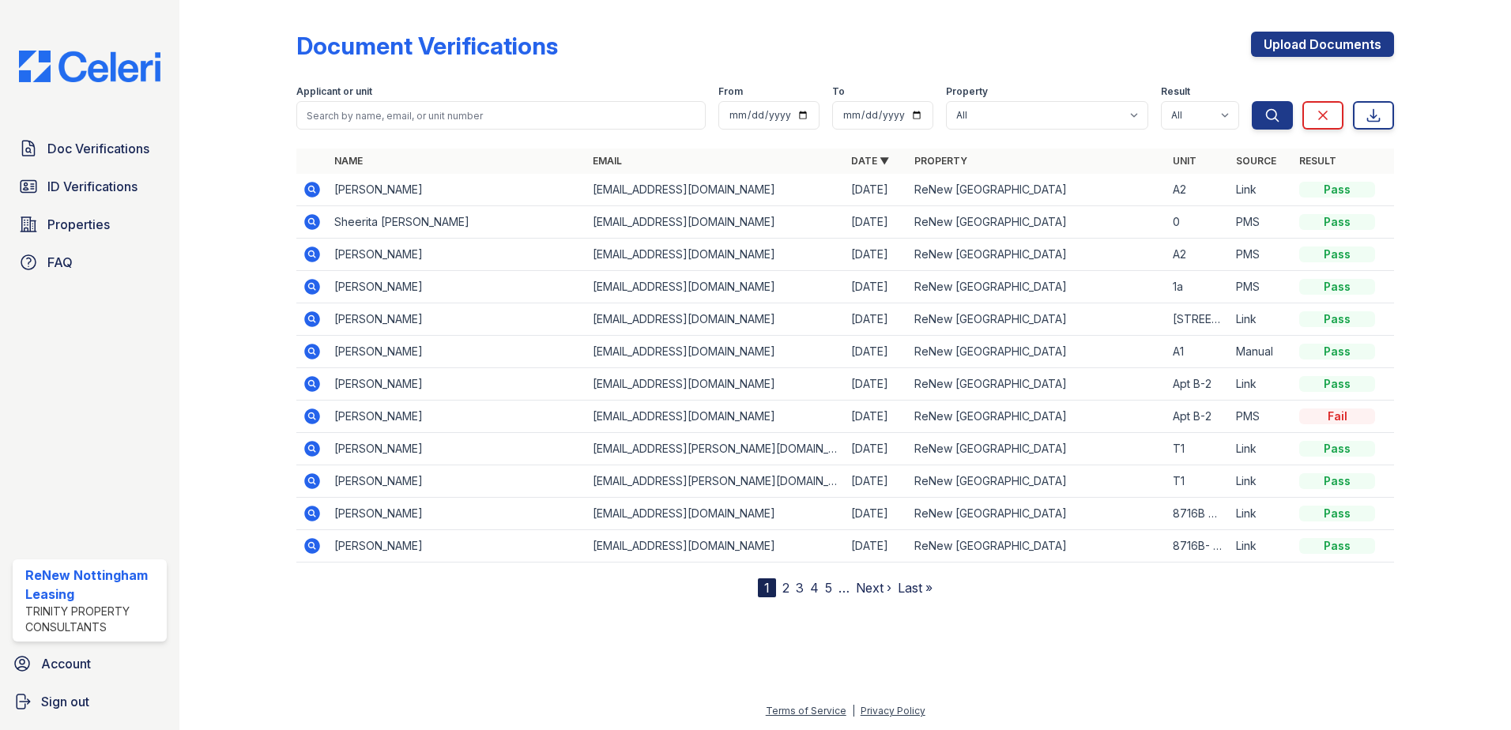
click at [320, 189] on icon at bounding box center [312, 189] width 19 height 19
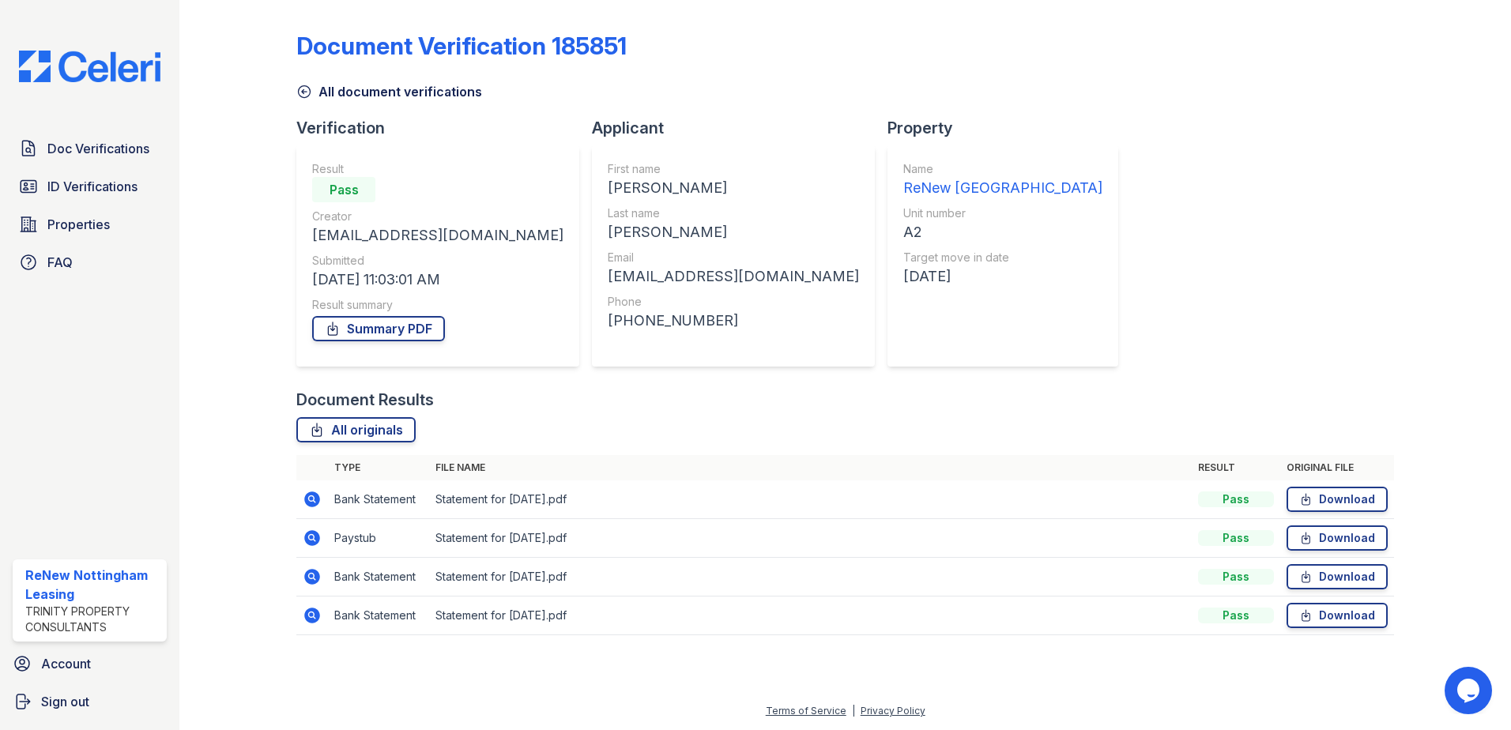
click at [313, 617] on icon at bounding box center [312, 615] width 19 height 19
